Goal: Find specific page/section: Find specific page/section

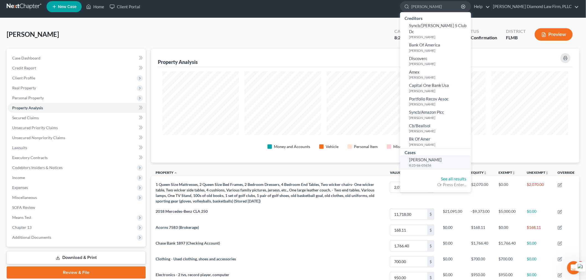
type input "[PERSON_NAME]"
click at [458, 156] on link "[PERSON_NAME] 8:25-bk-05656" at bounding box center [435, 163] width 71 height 14
select select "5"
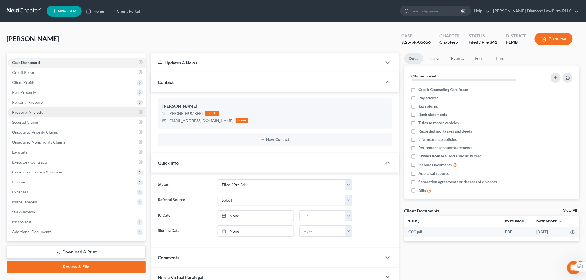
click at [20, 114] on span "Property Analysis" at bounding box center [27, 112] width 31 height 5
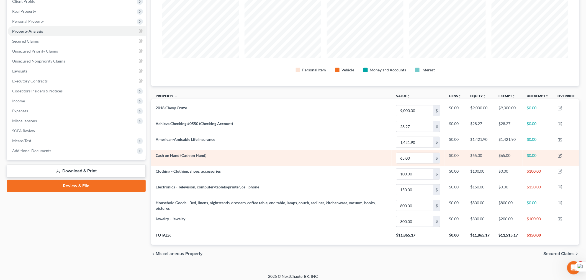
scroll to position [85, 0]
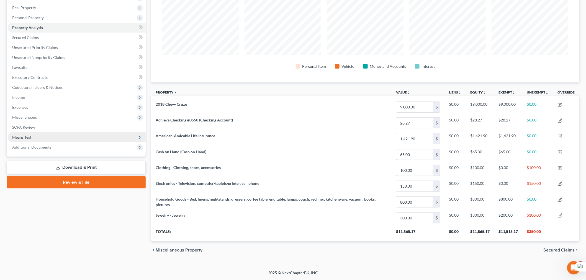
click at [34, 135] on span "Means Test" at bounding box center [77, 137] width 138 height 10
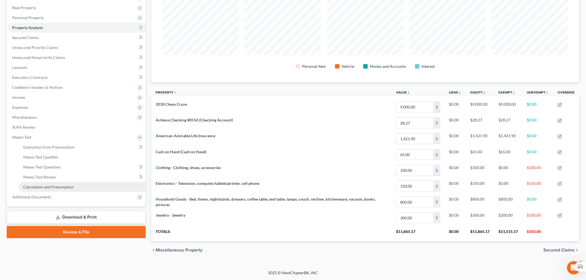
click at [49, 185] on span "Calculation and Presumption" at bounding box center [48, 187] width 50 height 5
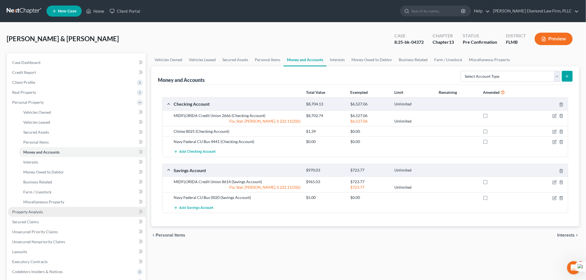
click at [19, 211] on span "Property Analysis" at bounding box center [27, 212] width 31 height 5
